Goal: Information Seeking & Learning: Get advice/opinions

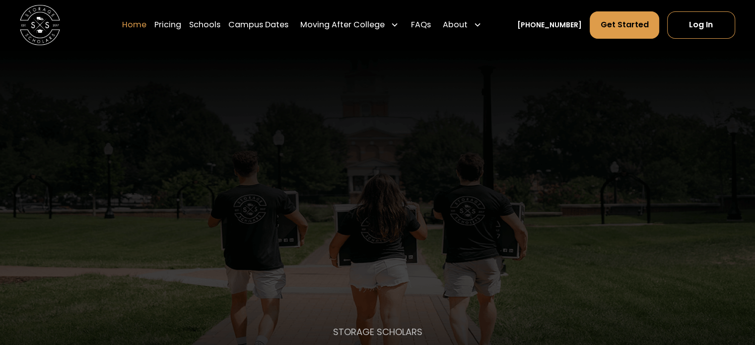
click at [146, 23] on link "Home" at bounding box center [134, 25] width 24 height 28
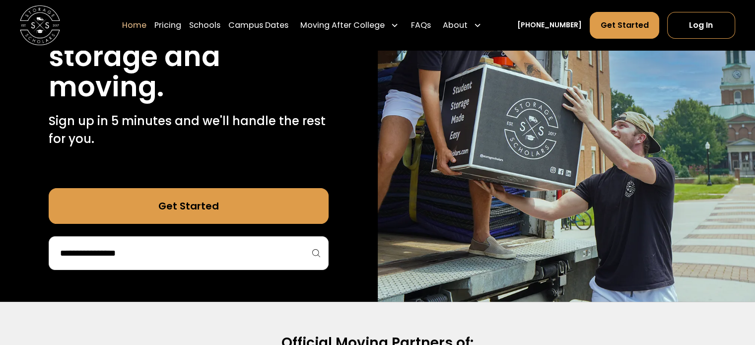
scroll to position [298, 0]
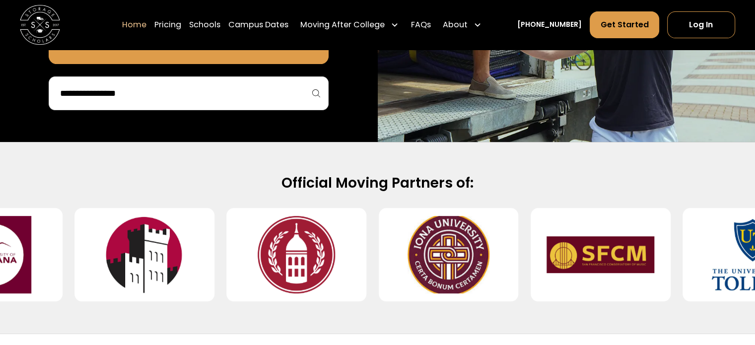
click at [333, 273] on img at bounding box center [297, 254] width 108 height 77
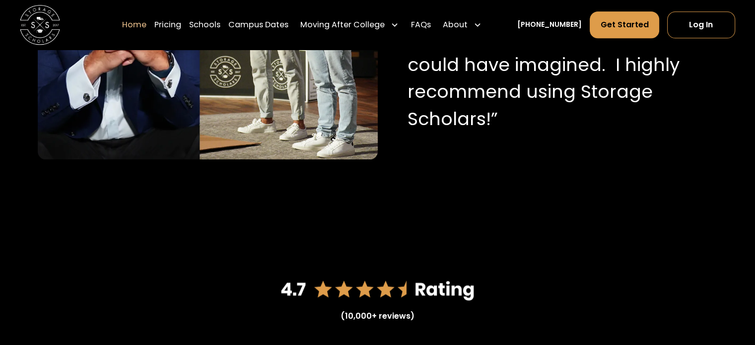
scroll to position [1439, 0]
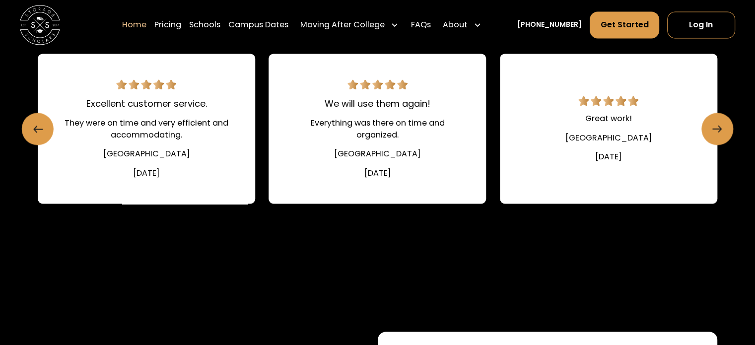
click at [374, 139] on link "We will use them again! Everything was there on time and organized. High Point …" at bounding box center [376, 129] width 217 height 150
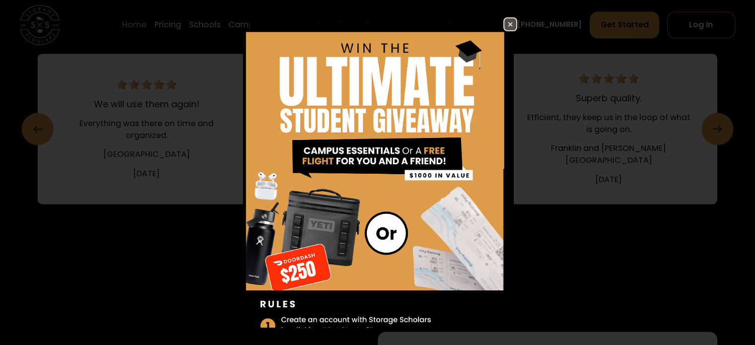
click at [504, 28] on img at bounding box center [510, 24] width 12 height 12
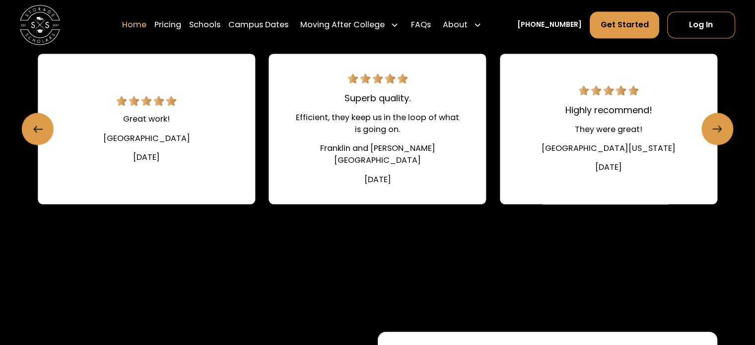
click at [610, 117] on div "Highly recommend!" at bounding box center [608, 109] width 87 height 13
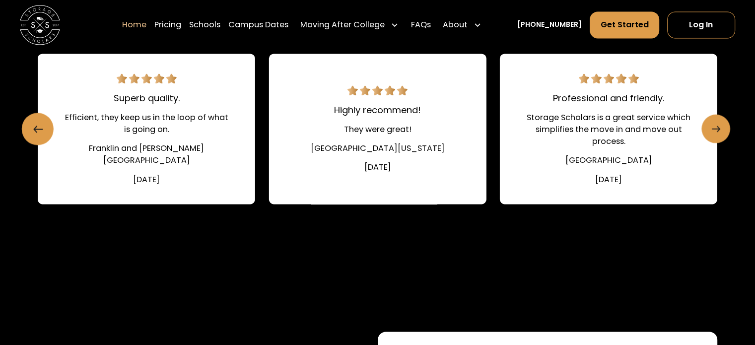
click at [718, 137] on icon "Next slide" at bounding box center [715, 129] width 8 height 16
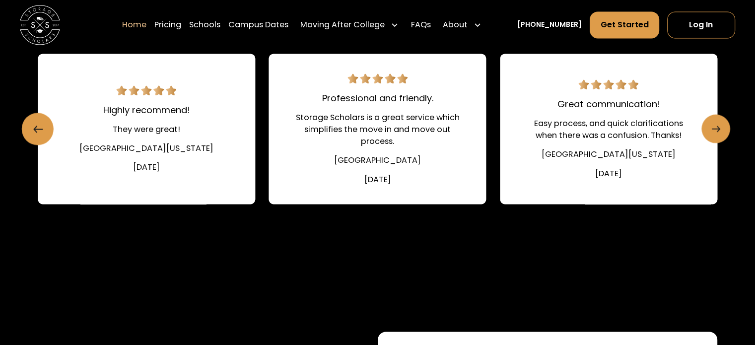
click at [718, 137] on icon "Next slide" at bounding box center [715, 129] width 8 height 16
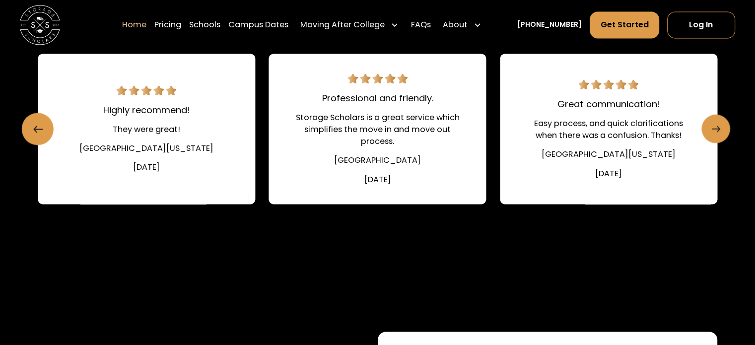
click at [718, 137] on icon "Next slide" at bounding box center [715, 129] width 8 height 16
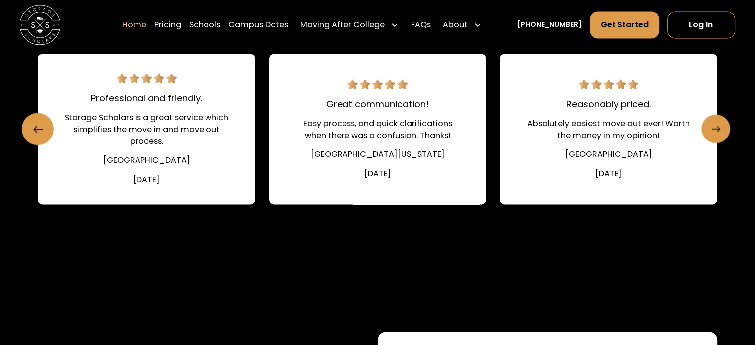
click at [718, 137] on icon "Next slide" at bounding box center [715, 129] width 8 height 16
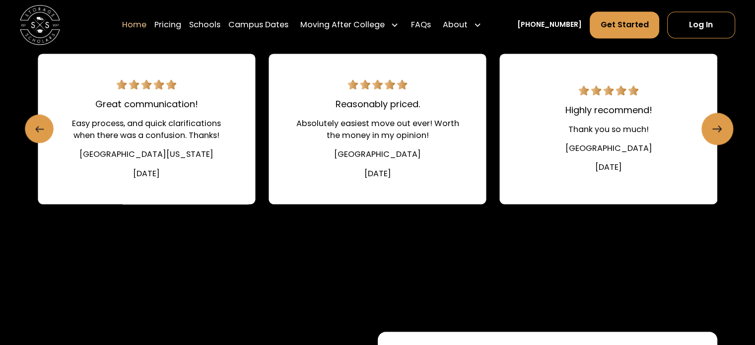
click at [30, 143] on link "Previous slide" at bounding box center [39, 129] width 29 height 29
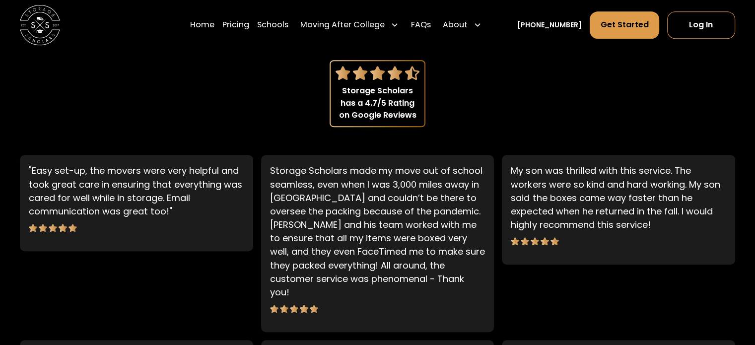
scroll to position [546, 0]
